Goal: Task Accomplishment & Management: Manage account settings

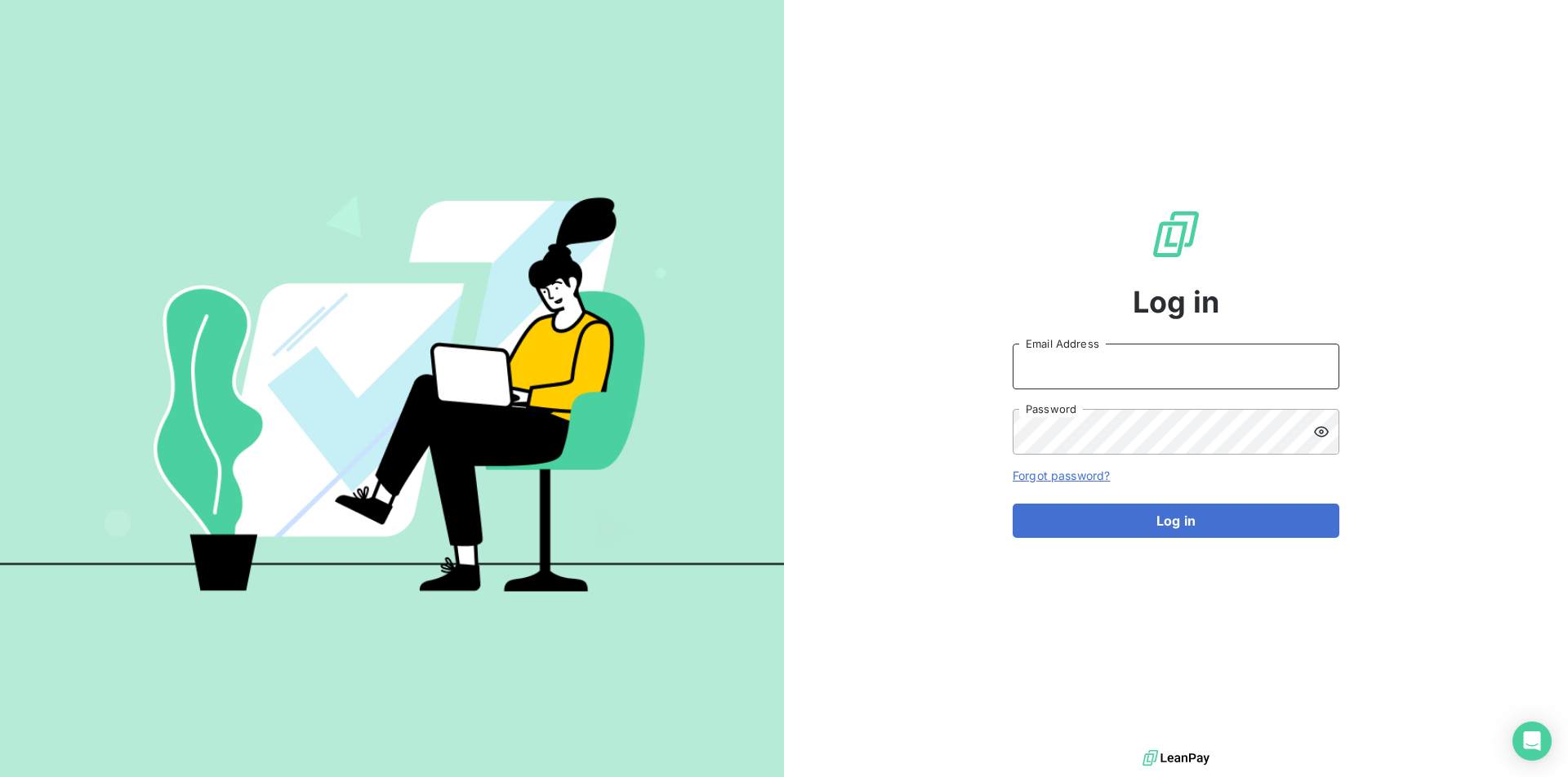
click at [1064, 360] on input "Email Address" at bounding box center [1176, 366] width 327 height 46
type input "[EMAIL_ADDRESS][PERSON_NAME][DOMAIN_NAME]"
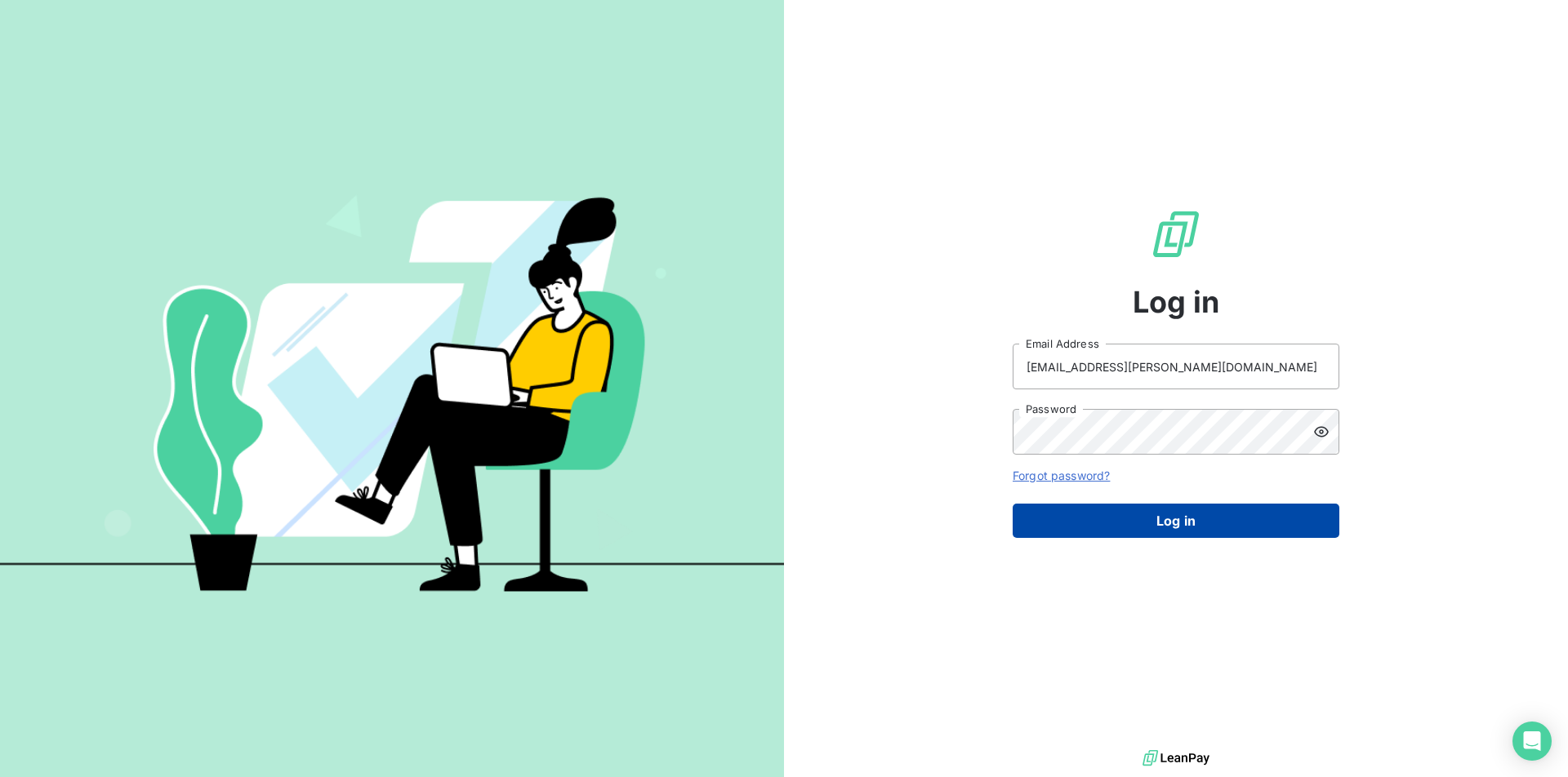
click at [1078, 530] on button "Log in" at bounding box center [1176, 521] width 327 height 34
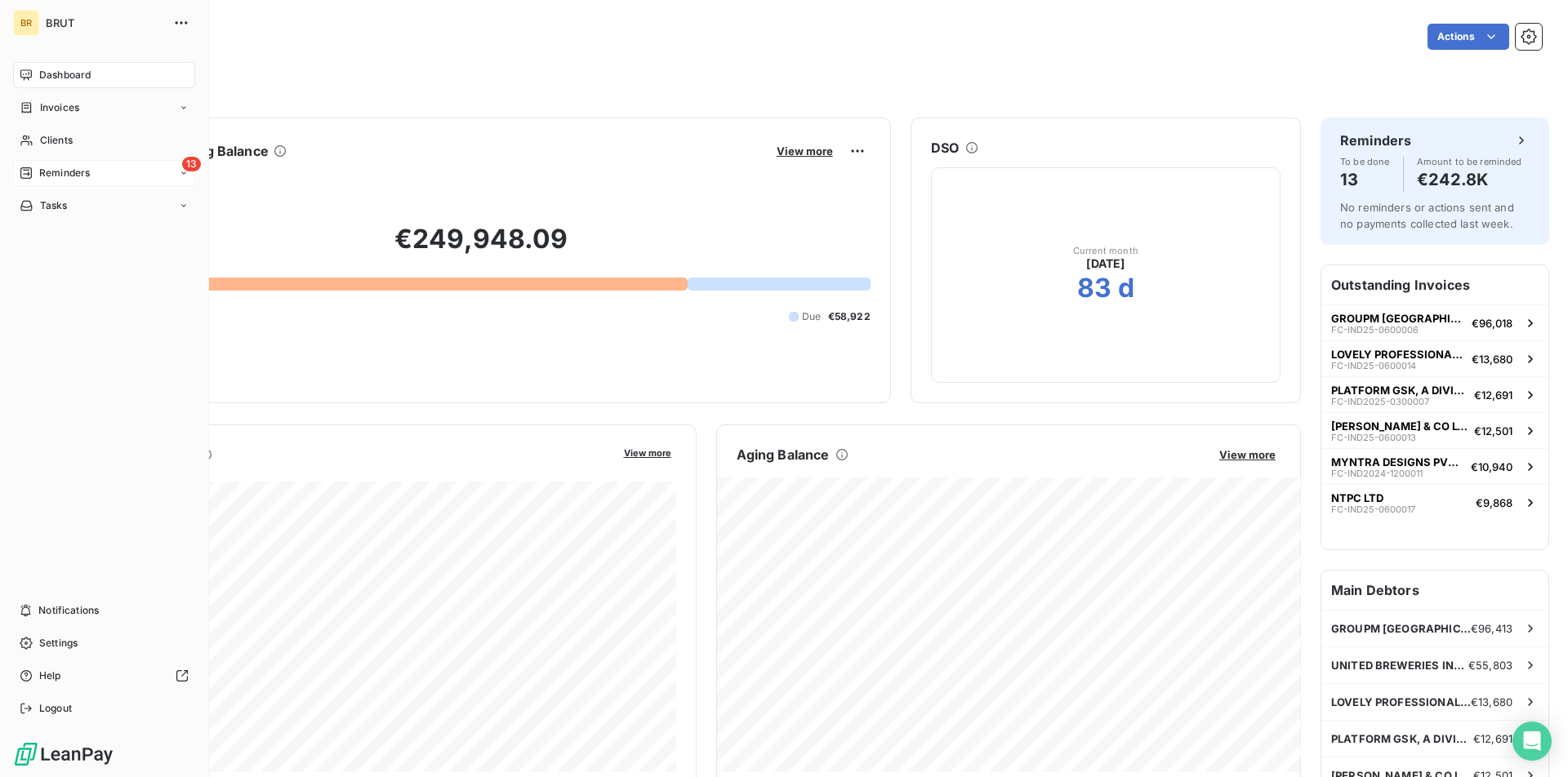
click at [188, 165] on span "13" at bounding box center [191, 163] width 19 height 15
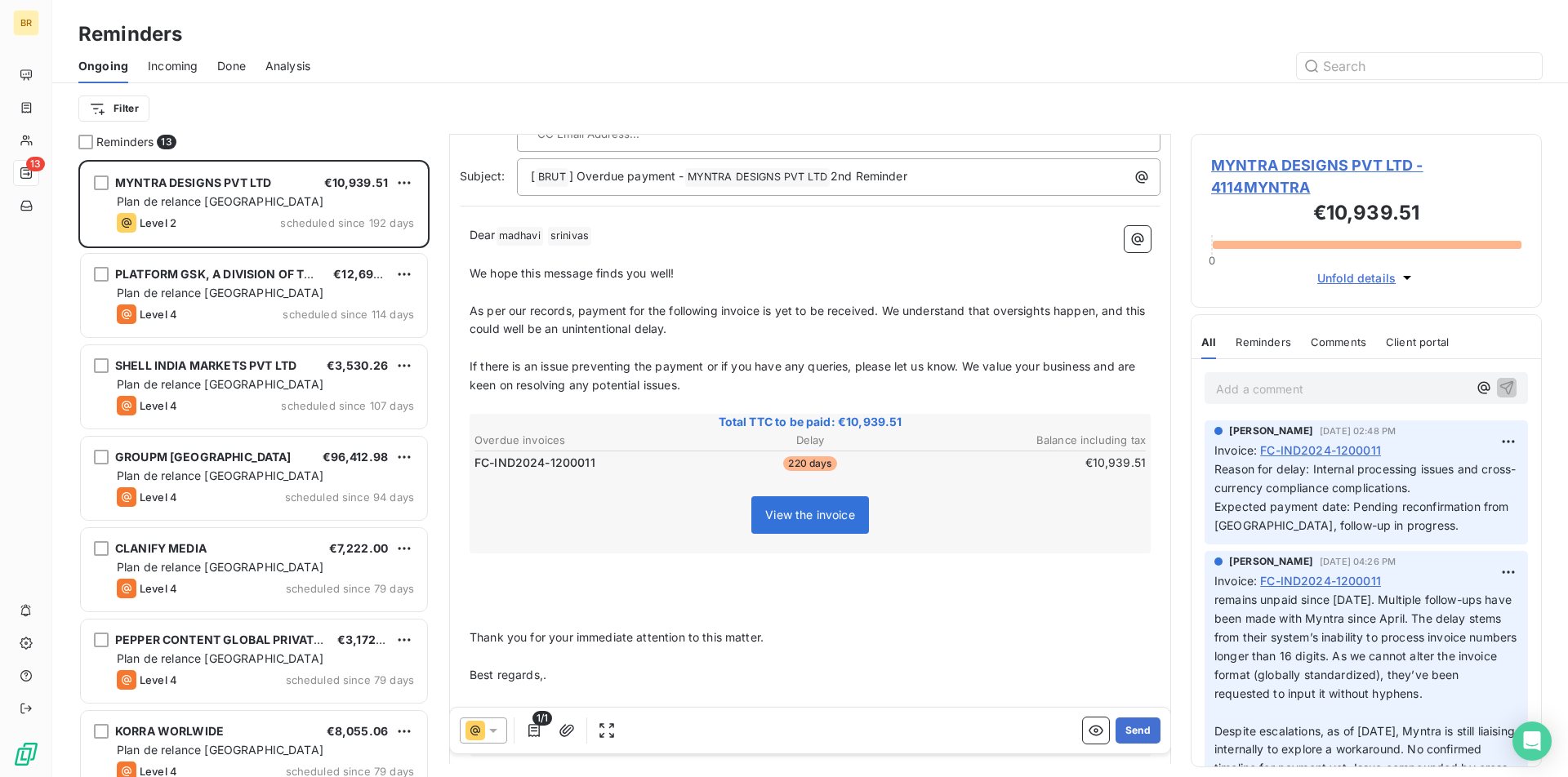
scroll to position [171, 0]
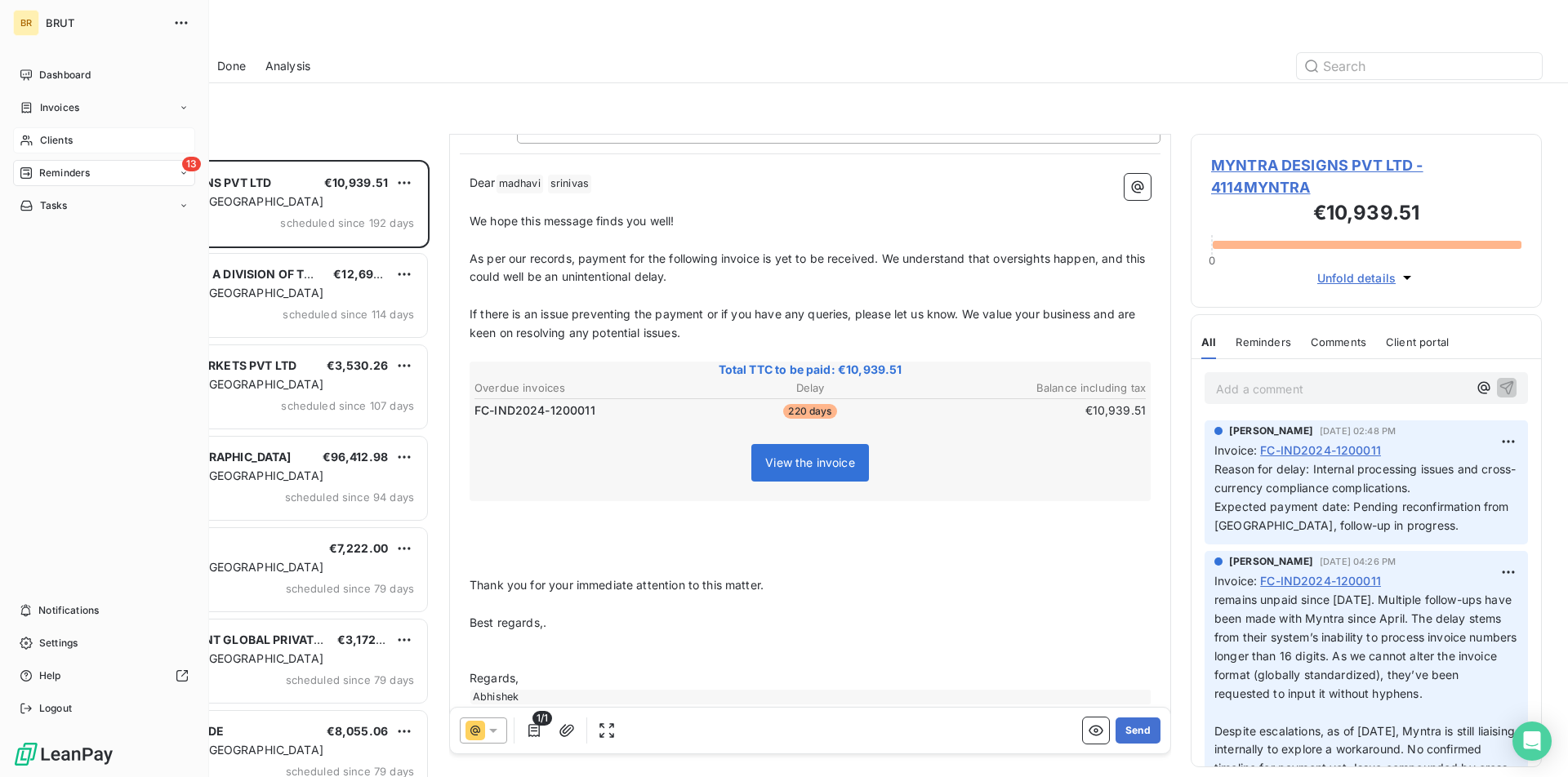
click at [60, 137] on span "Clients" at bounding box center [56, 140] width 32 height 15
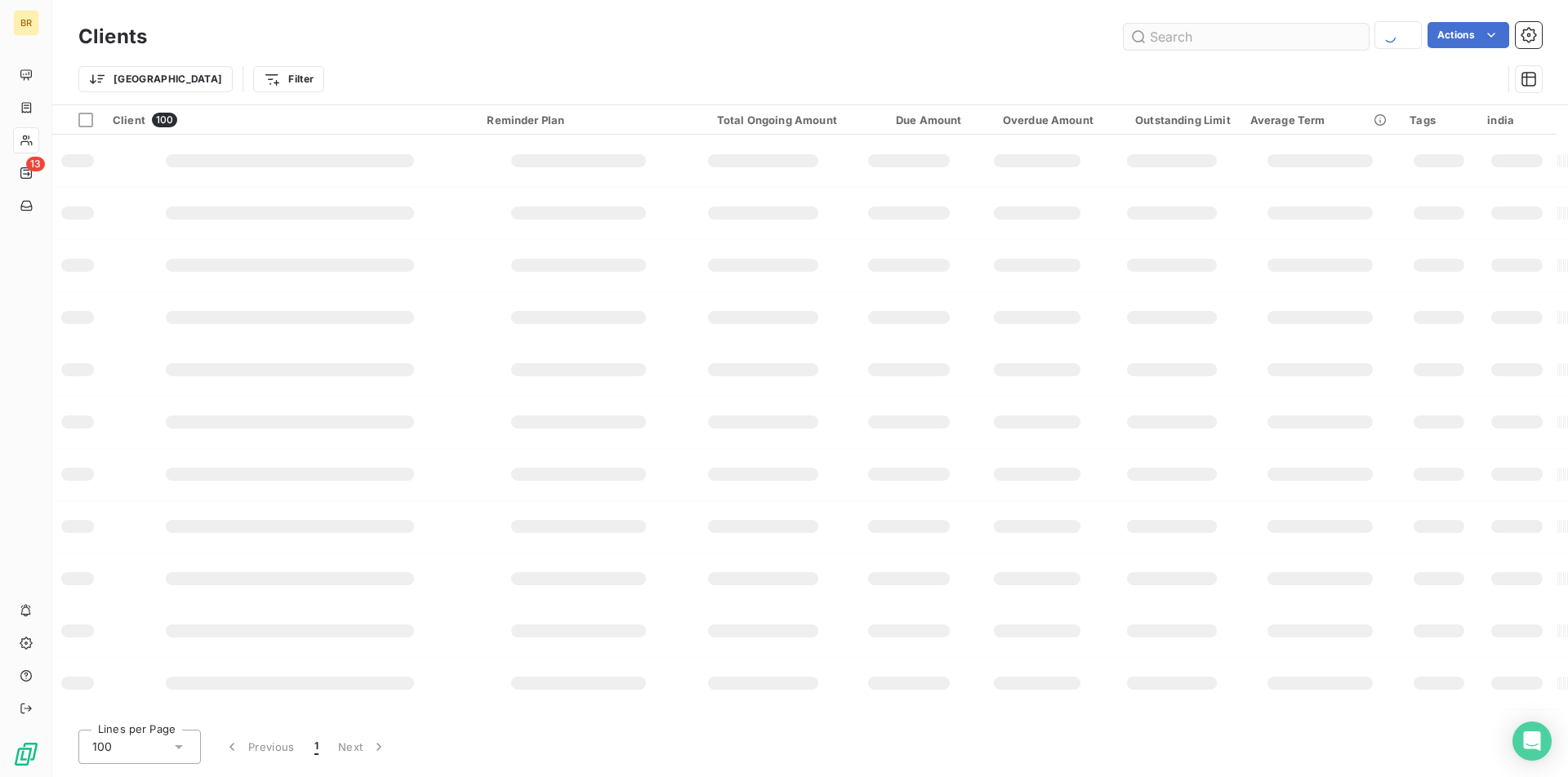
click at [1163, 33] on input "text" at bounding box center [1246, 36] width 245 height 26
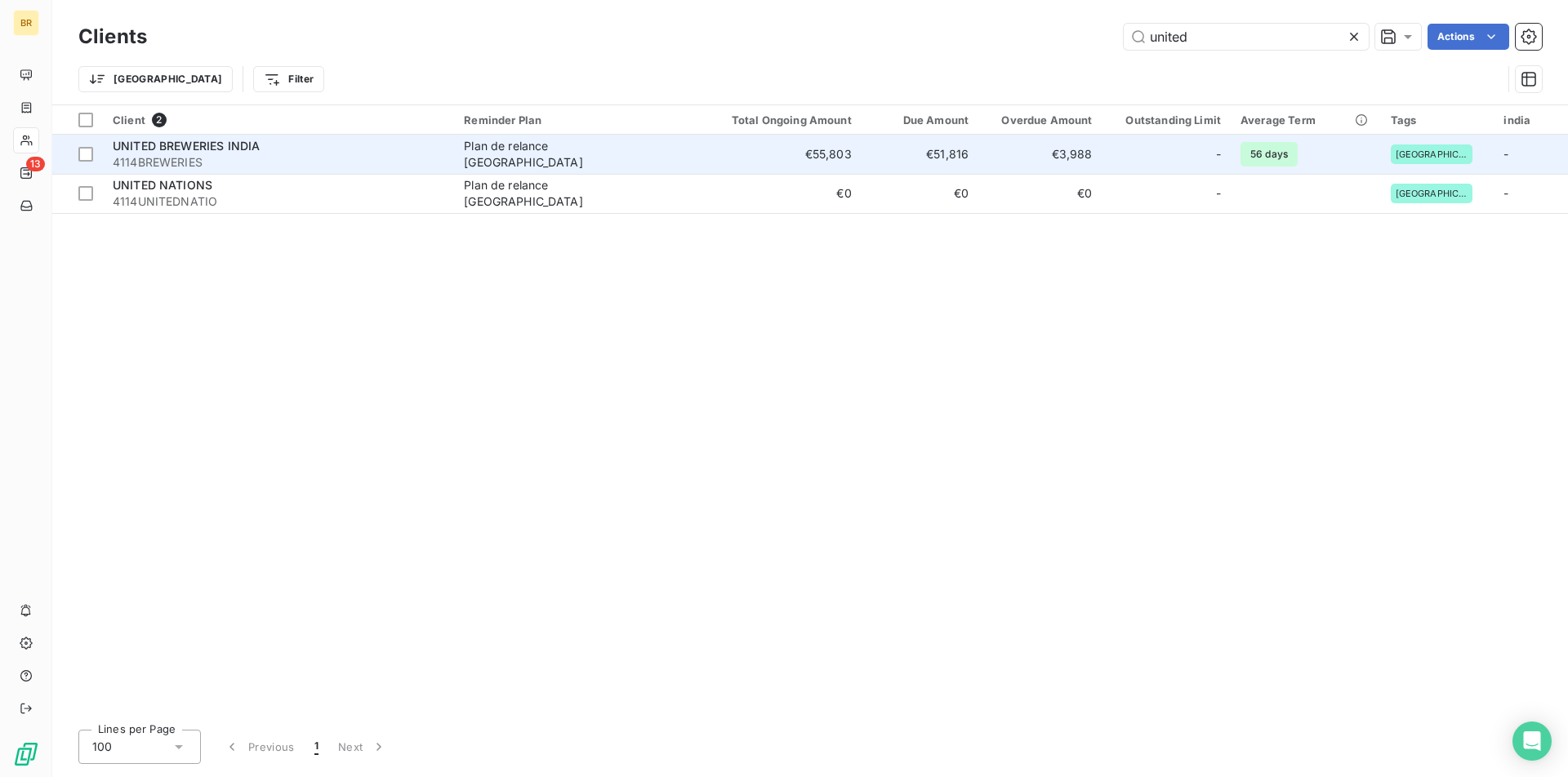
type input "united"
click at [279, 147] on div "UNITED BREWERIES INDIA" at bounding box center [278, 146] width 332 height 17
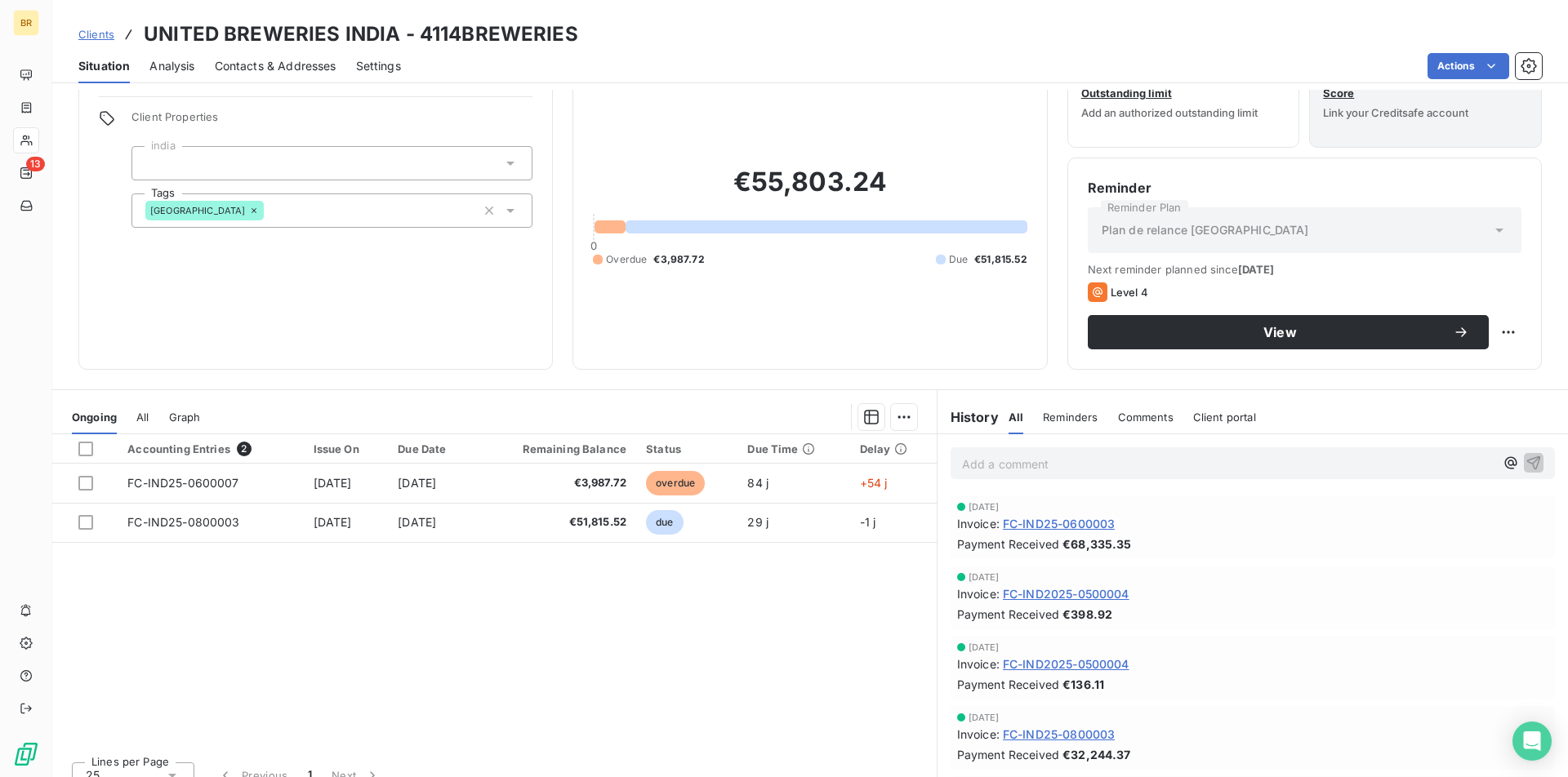
scroll to position [59, 0]
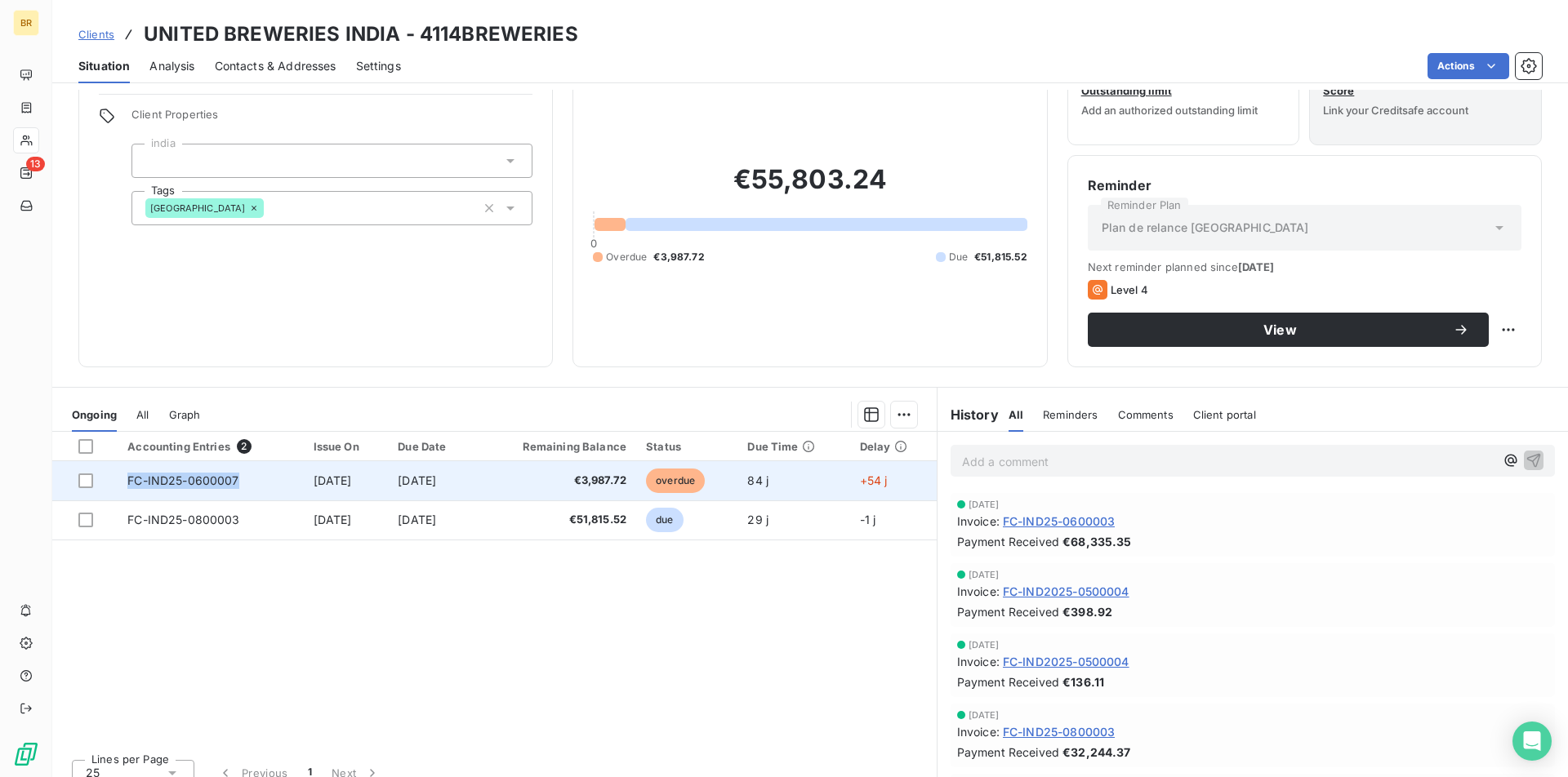
drag, startPoint x: 250, startPoint y: 485, endPoint x: 115, endPoint y: 477, distance: 135.2
click at [117, 477] on td "FC-IND25-0600007" at bounding box center [209, 480] width 185 height 39
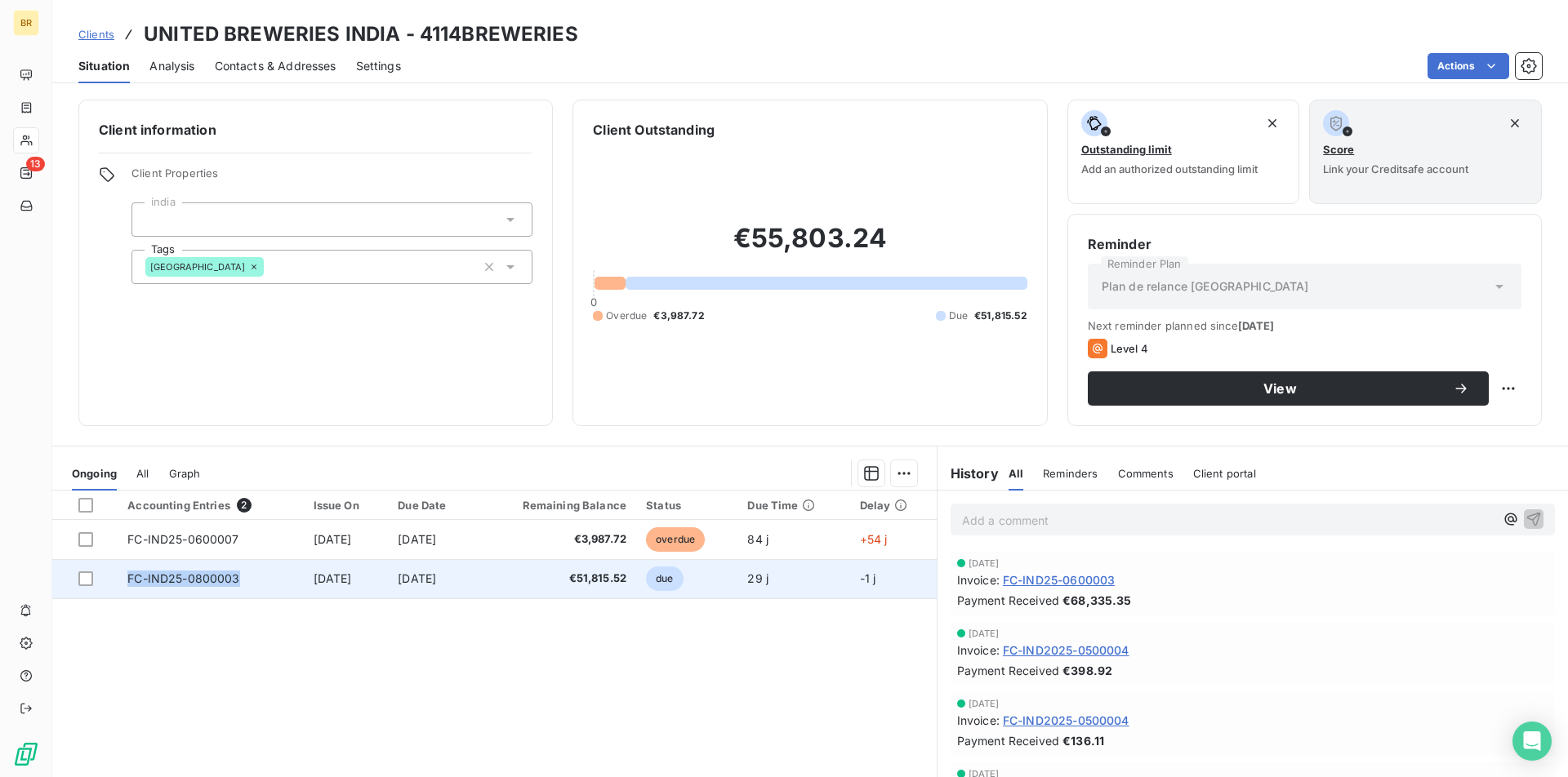
copy span "FC-IND25-0800003"
drag, startPoint x: 255, startPoint y: 581, endPoint x: 110, endPoint y: 571, distance: 145.3
click at [110, 571] on tr "FC-IND25-0800003 [DATE] [DATE] €51,815.52 due 29 j -1 j" at bounding box center [494, 579] width 885 height 39
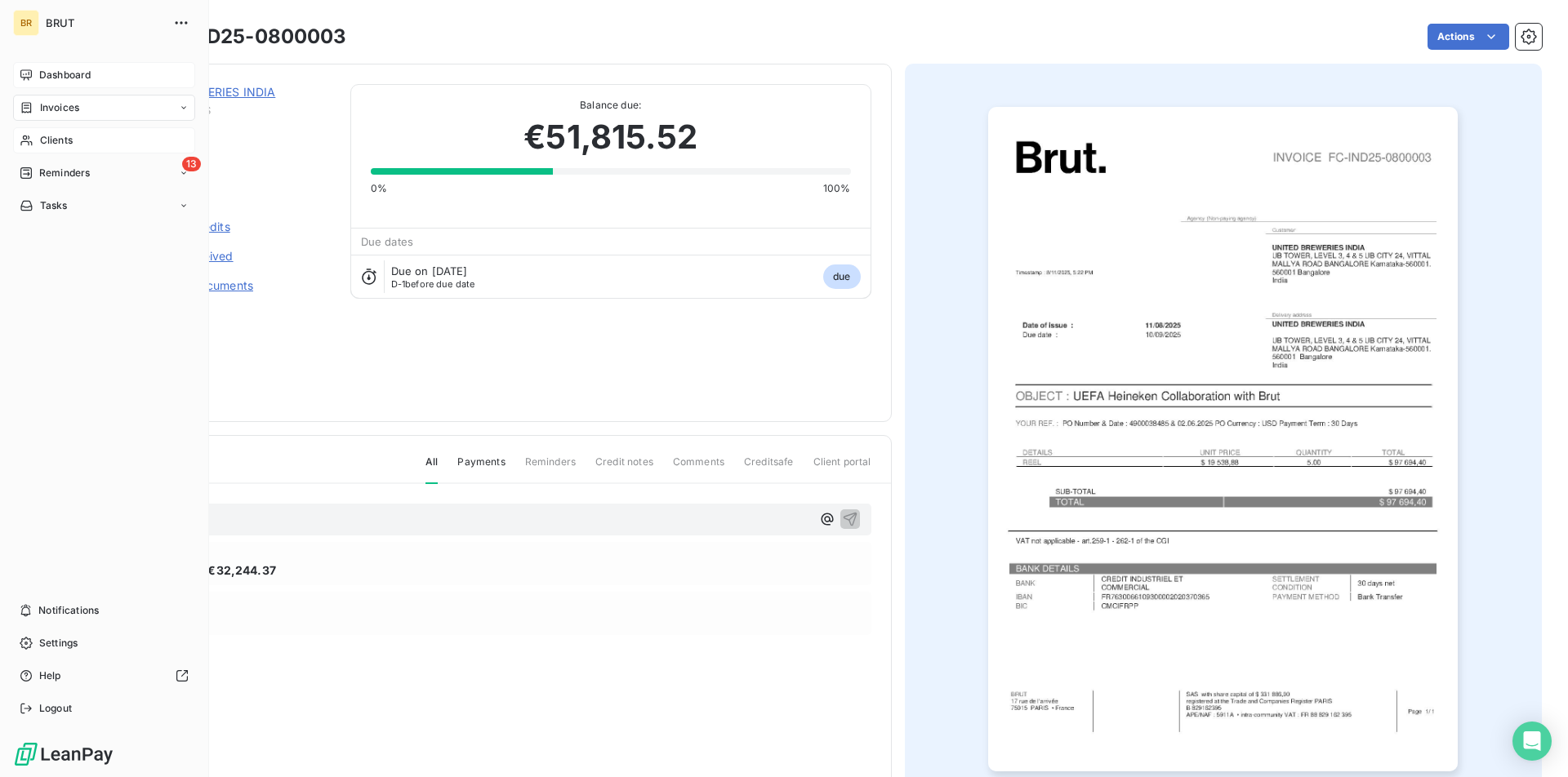
click at [76, 67] on div "Dashboard" at bounding box center [104, 74] width 182 height 26
